Goal: Find specific page/section: Find specific page/section

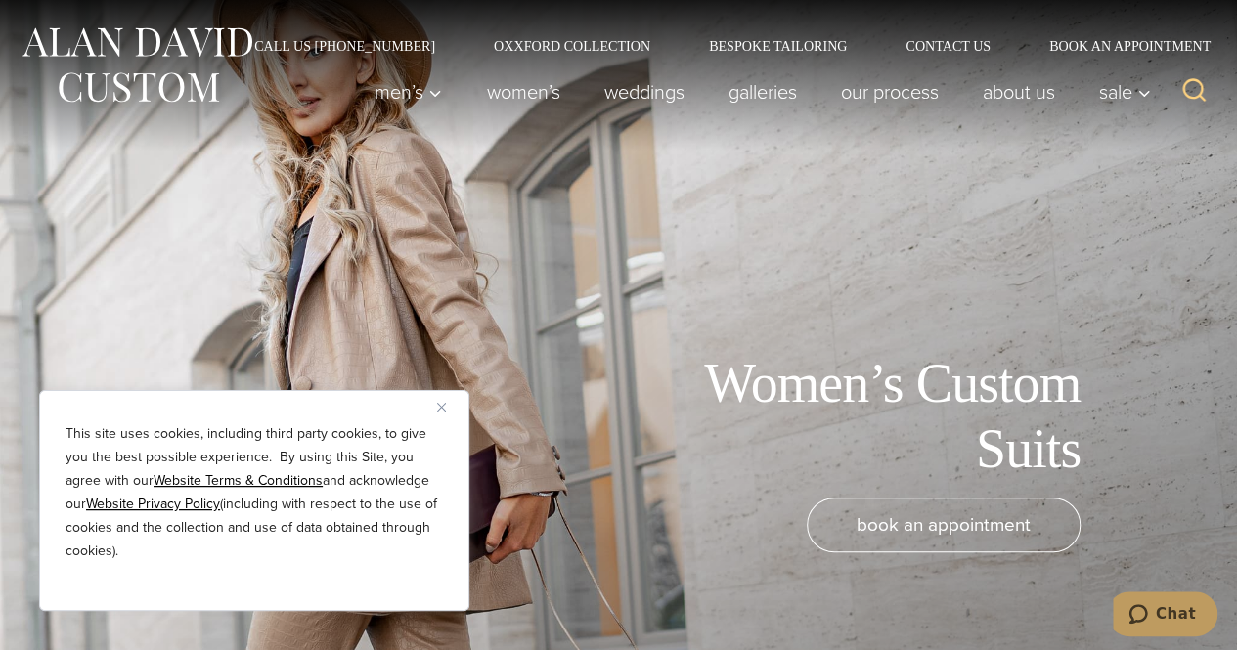
click at [445, 402] on button "Close" at bounding box center [448, 406] width 23 height 23
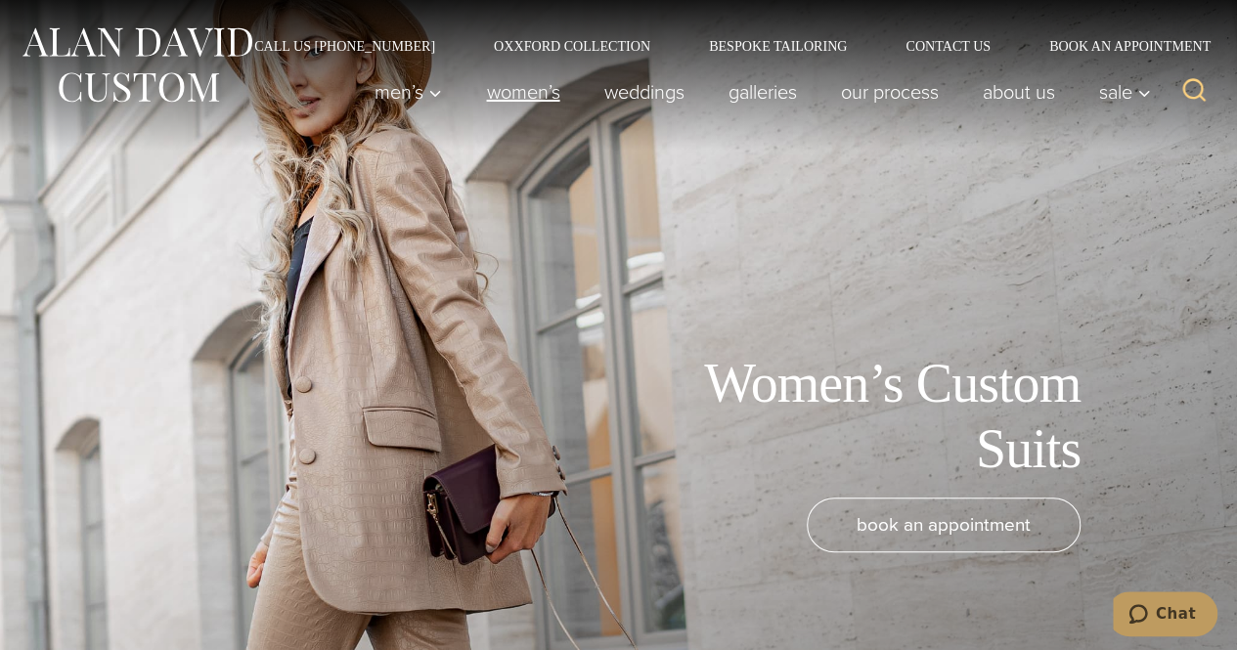
click at [523, 95] on link "Women’s" at bounding box center [522, 91] width 117 height 39
